Goal: Transaction & Acquisition: Subscribe to service/newsletter

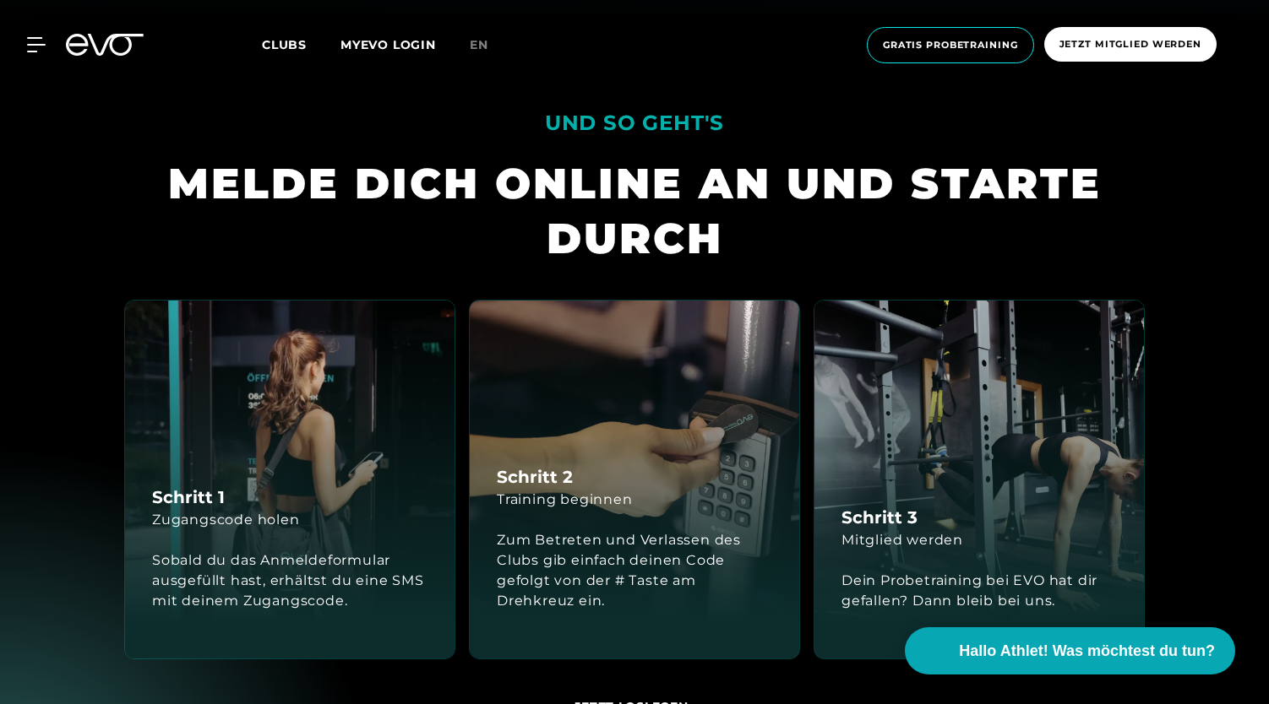
scroll to position [696, 0]
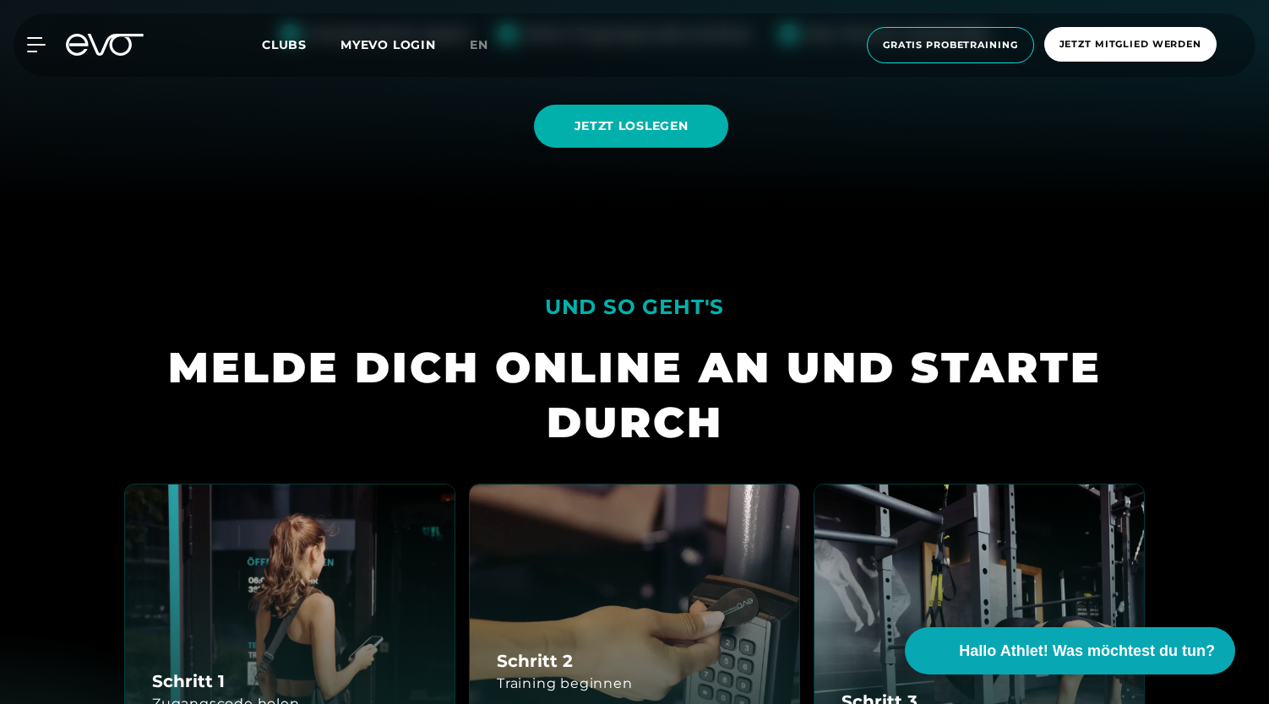
scroll to position [500, 0]
